Goal: Find specific page/section: Find specific page/section

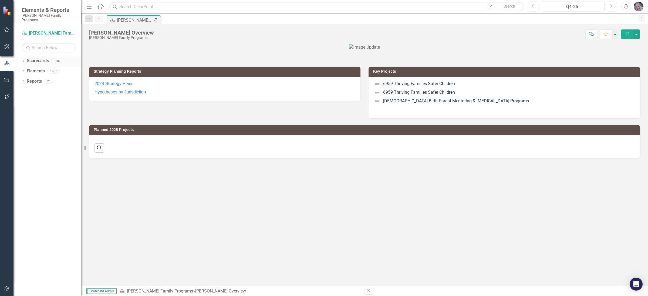
click at [23, 60] on icon "Dropdown" at bounding box center [24, 61] width 4 height 3
click at [26, 69] on icon "Dropdown" at bounding box center [26, 70] width 4 height 3
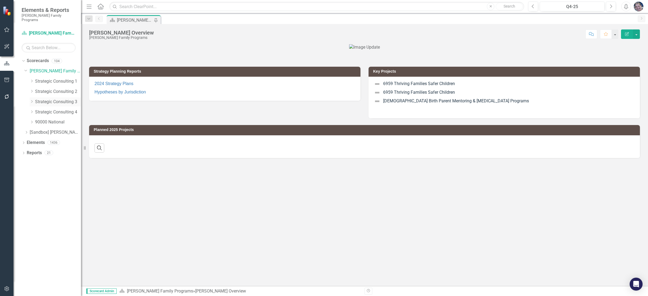
click at [32, 100] on icon "Dropdown" at bounding box center [32, 101] width 4 height 3
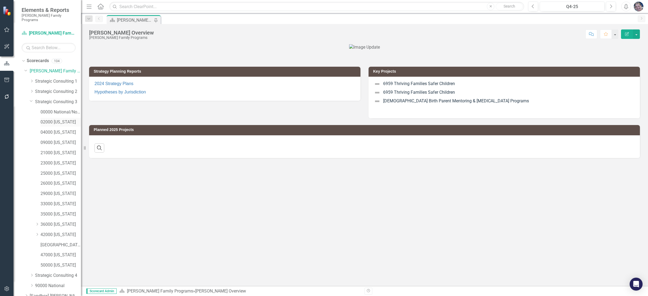
click at [54, 119] on link "02000 [US_STATE]" at bounding box center [60, 122] width 40 height 6
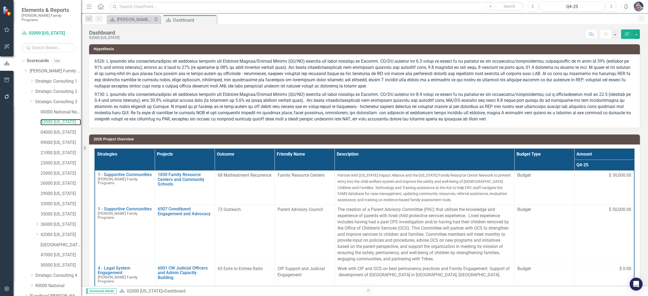
scroll to position [22, 0]
click at [38, 291] on link "Reports" at bounding box center [34, 294] width 15 height 6
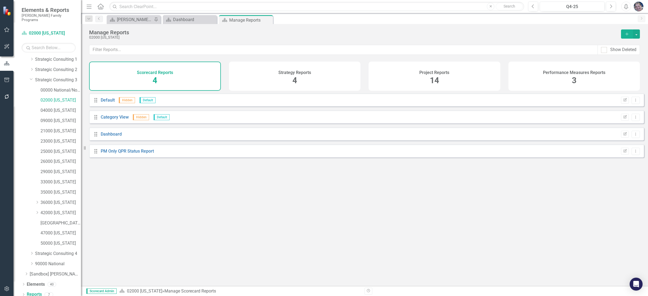
click at [436, 79] on span "14" at bounding box center [434, 80] width 9 height 9
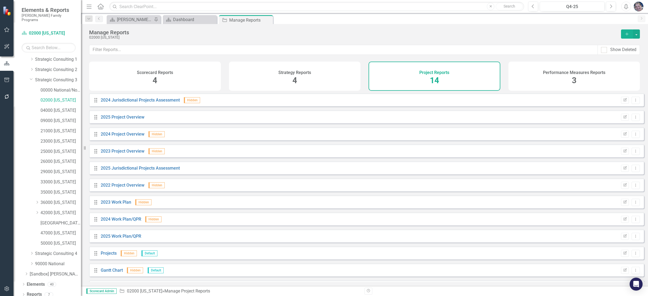
scroll to position [50, 0]
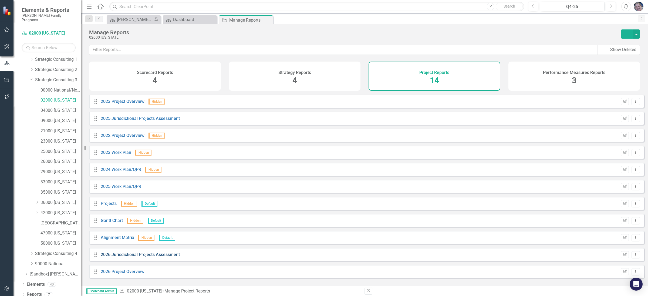
click at [169, 257] on link "2026 Jurisdictional Projects Assessment" at bounding box center [140, 254] width 79 height 5
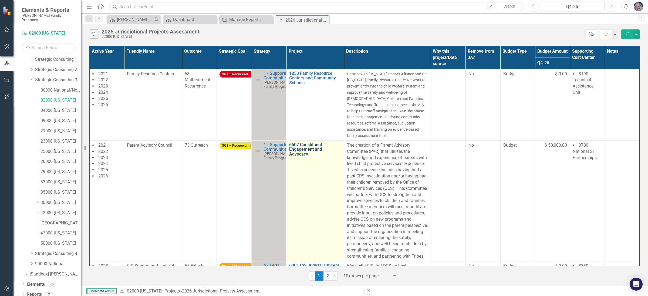
click at [296, 144] on link "6507 Constituent Engagement and Advocacy" at bounding box center [315, 149] width 52 height 14
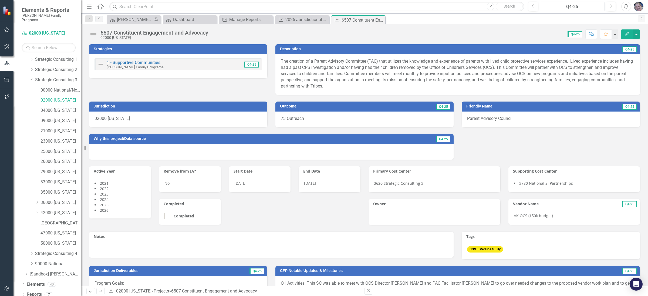
click at [574, 8] on div "Q4-25" at bounding box center [572, 7] width 61 height 6
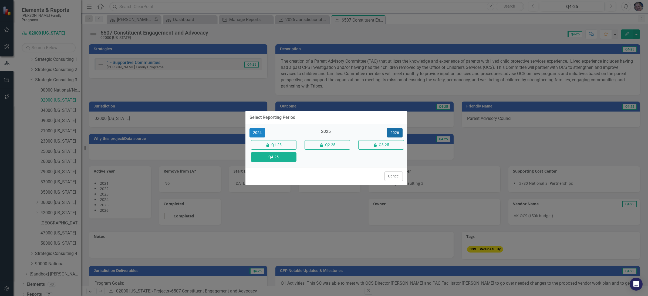
click at [395, 131] on button "2026" at bounding box center [395, 132] width 16 height 9
click at [270, 156] on button "Q4-26" at bounding box center [274, 156] width 46 height 9
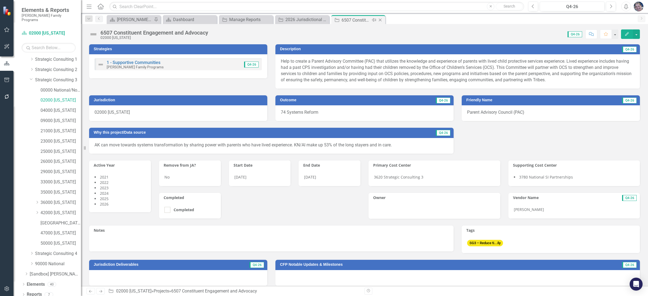
click at [382, 21] on icon "Close" at bounding box center [379, 20] width 5 height 4
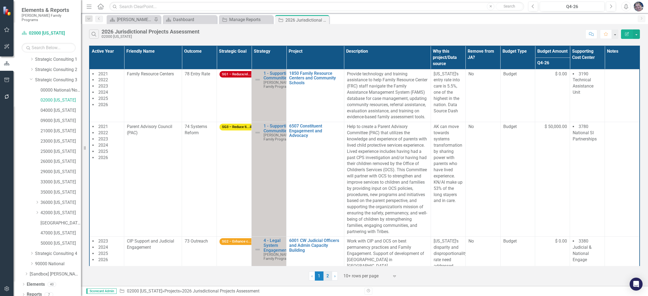
click at [326, 275] on link "2" at bounding box center [327, 275] width 9 height 9
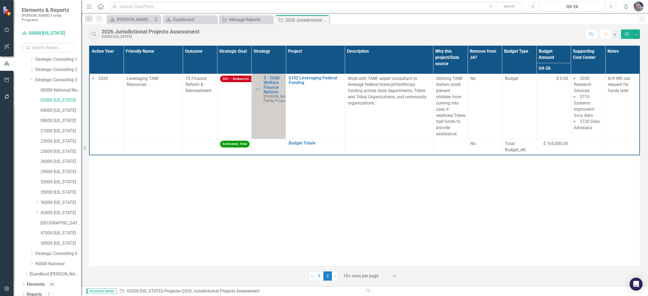
click at [0, 0] on icon "Close" at bounding box center [0, 0] width 0 height 0
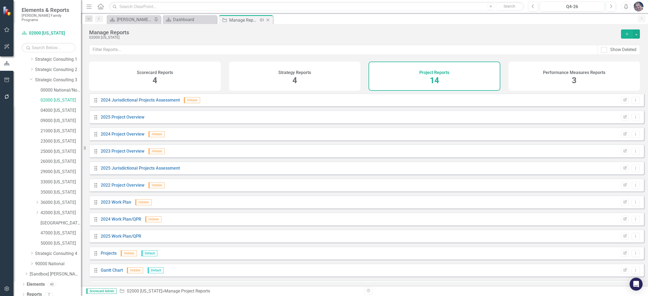
click at [270, 19] on icon "Close" at bounding box center [267, 20] width 5 height 4
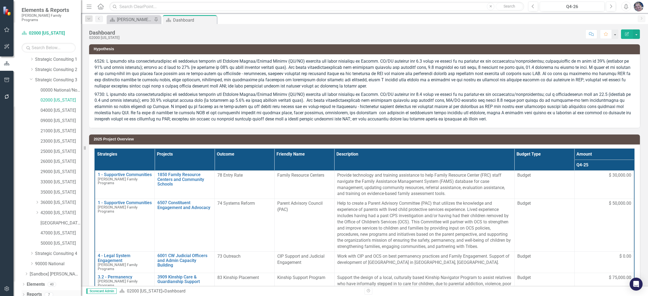
click at [36, 291] on link "Reports" at bounding box center [34, 294] width 15 height 6
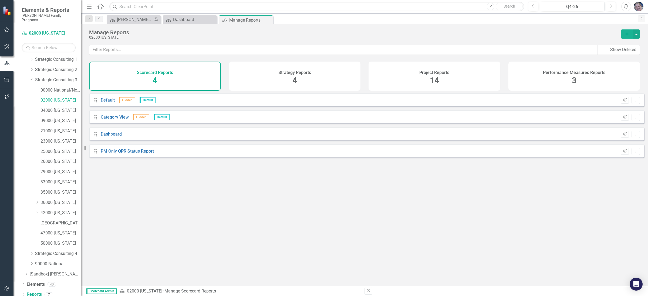
click at [432, 76] on span "14" at bounding box center [434, 80] width 9 height 9
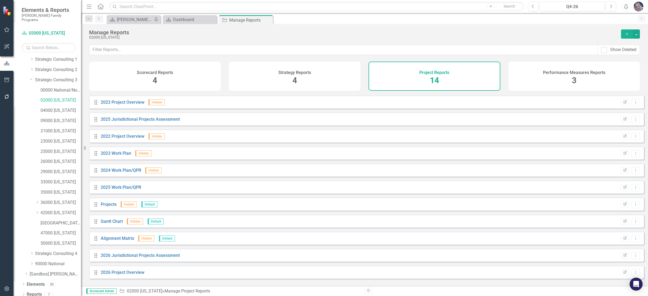
scroll to position [50, 0]
click at [157, 257] on link "2026 Jurisdictional Projects Assessment" at bounding box center [140, 254] width 79 height 5
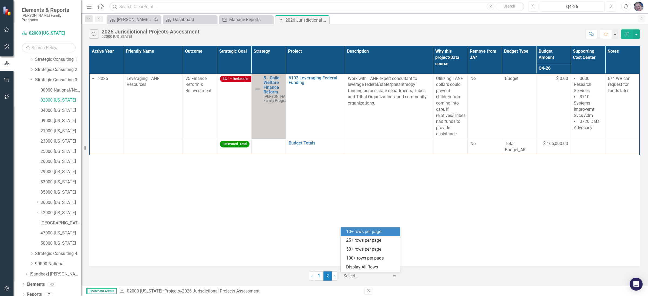
click at [366, 277] on div at bounding box center [366, 275] width 46 height 7
click at [366, 268] on div "Display All Rows" at bounding box center [371, 267] width 51 height 6
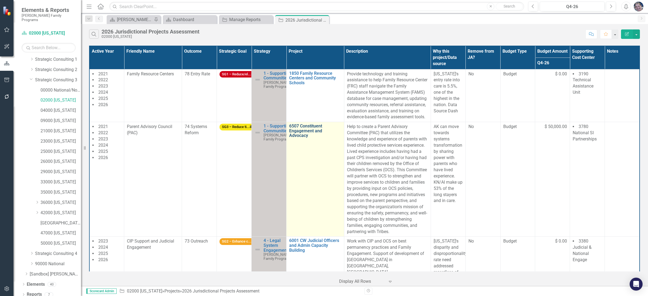
click at [306, 130] on link "6507 Constituent Engagement and Advocacy" at bounding box center [315, 131] width 52 height 14
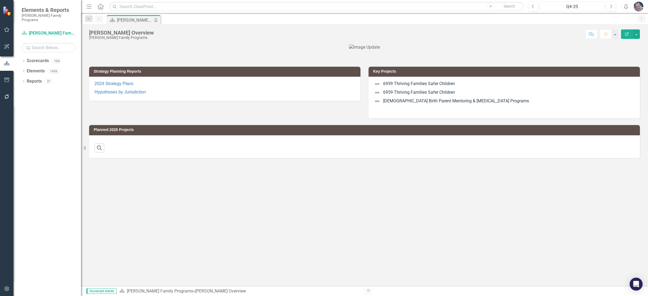
click at [569, 6] on div "Q4-25" at bounding box center [572, 7] width 61 height 6
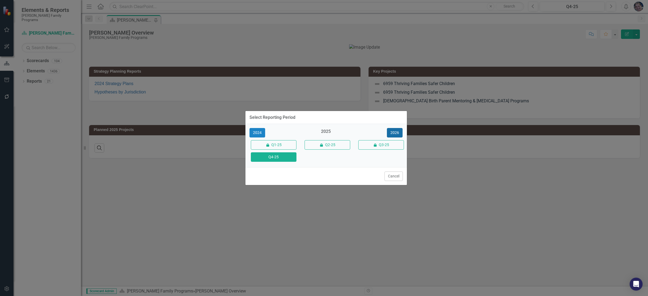
click at [395, 131] on button "2026" at bounding box center [395, 132] width 16 height 9
click at [278, 157] on button "Q4-26" at bounding box center [274, 156] width 46 height 9
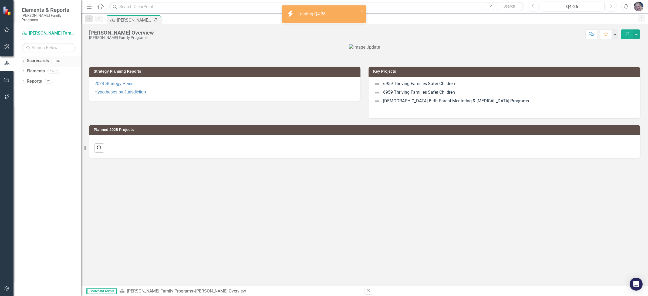
click at [24, 60] on icon "Dropdown" at bounding box center [24, 61] width 4 height 3
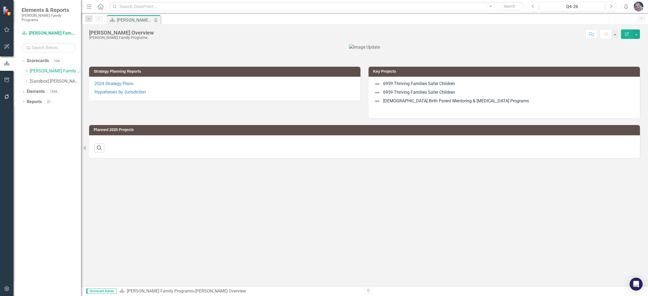
click at [25, 69] on icon "Dropdown" at bounding box center [26, 70] width 4 height 3
click at [32, 100] on icon "Dropdown" at bounding box center [32, 101] width 4 height 3
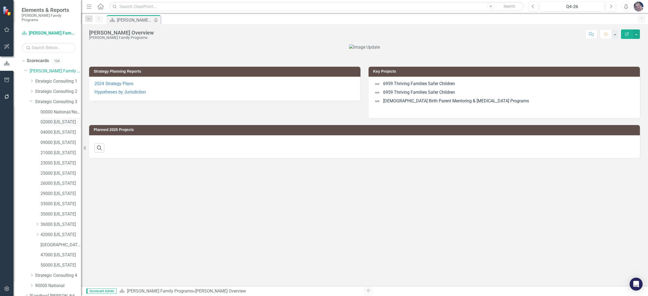
click at [54, 119] on link "02000 [US_STATE]" at bounding box center [60, 122] width 40 height 6
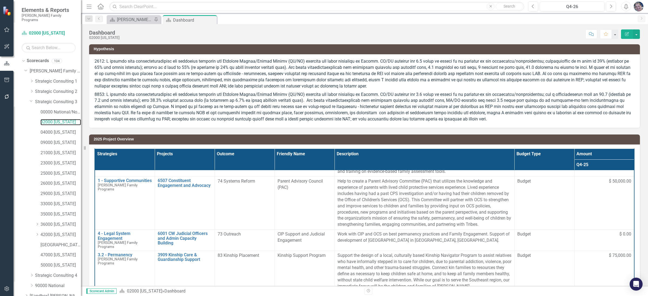
scroll to position [22, 0]
click at [37, 291] on link "Reports" at bounding box center [34, 294] width 15 height 6
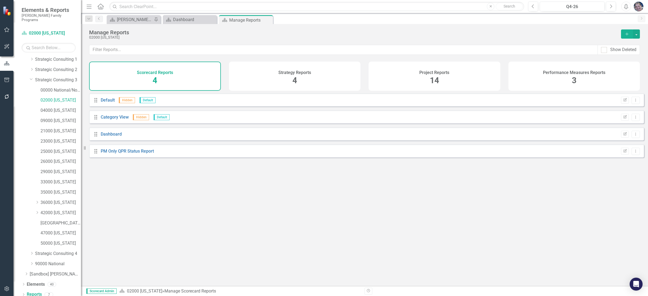
click at [442, 77] on div "Project Reports 14" at bounding box center [435, 76] width 132 height 29
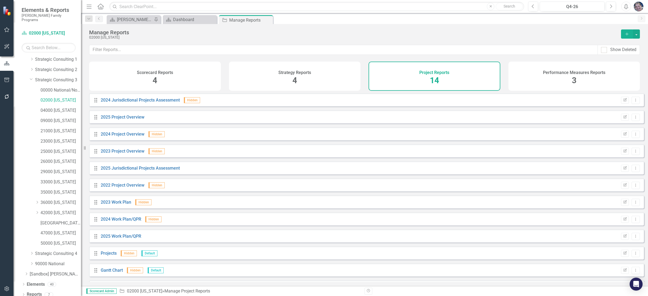
scroll to position [50, 0]
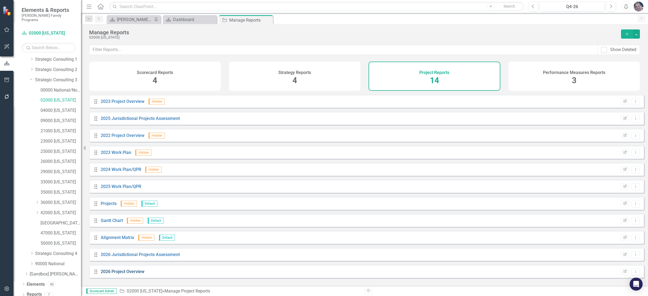
click at [134, 274] on link "2026 Project Overview" at bounding box center [123, 271] width 44 height 5
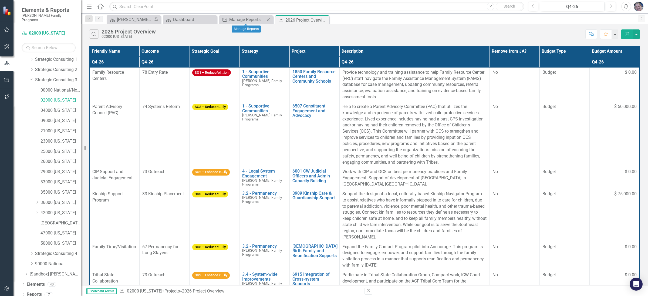
click at [268, 20] on icon "Close" at bounding box center [267, 20] width 5 height 4
click at [209, 19] on icon "Close" at bounding box center [211, 20] width 5 height 4
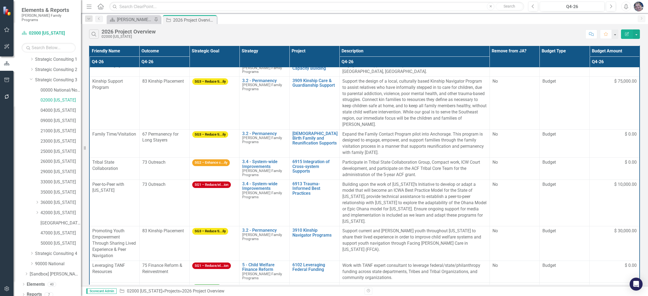
scroll to position [118, 0]
